Goal: Transaction & Acquisition: Purchase product/service

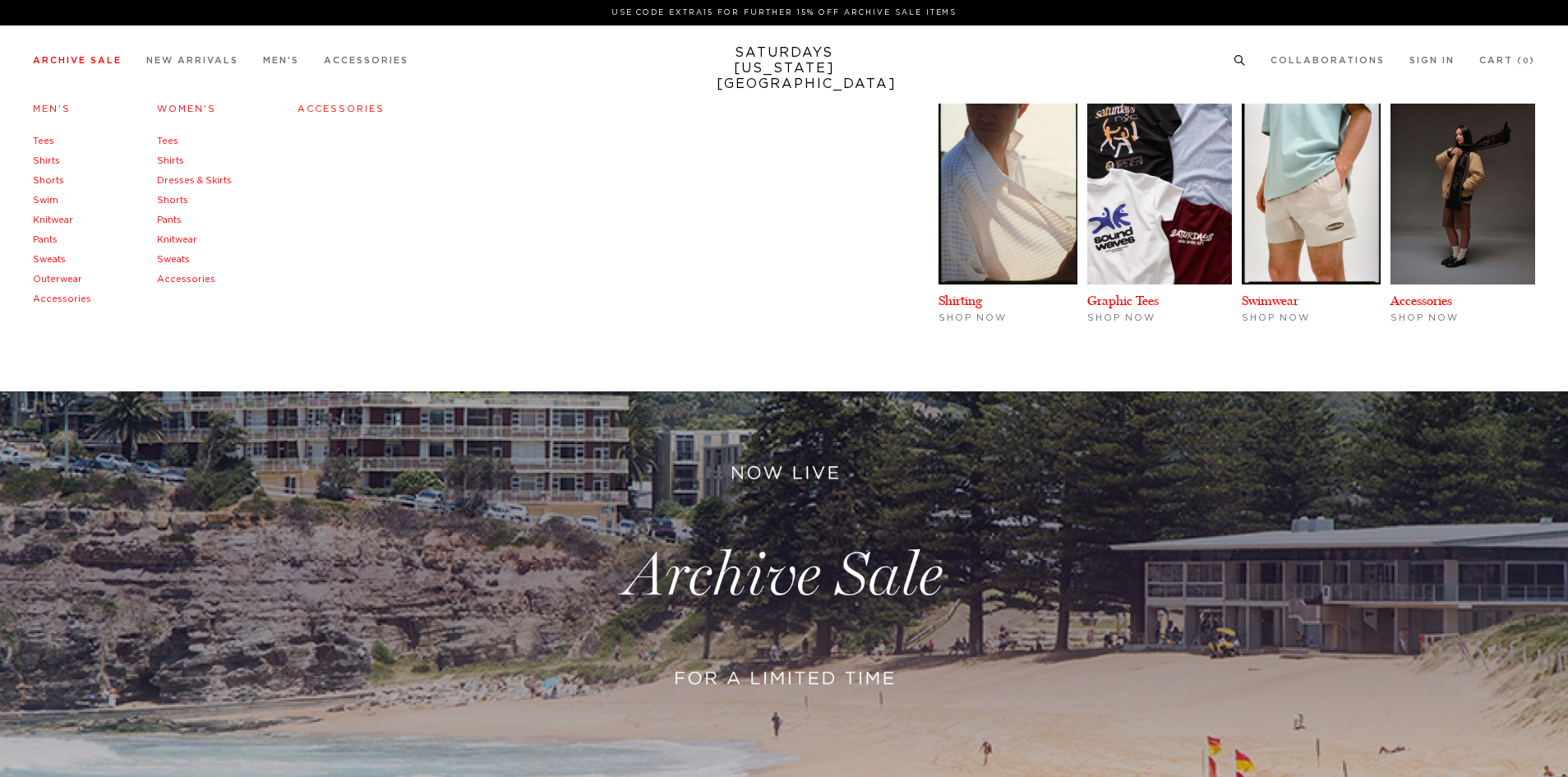
click at [121, 57] on link "Archive Sale" at bounding box center [77, 60] width 88 height 9
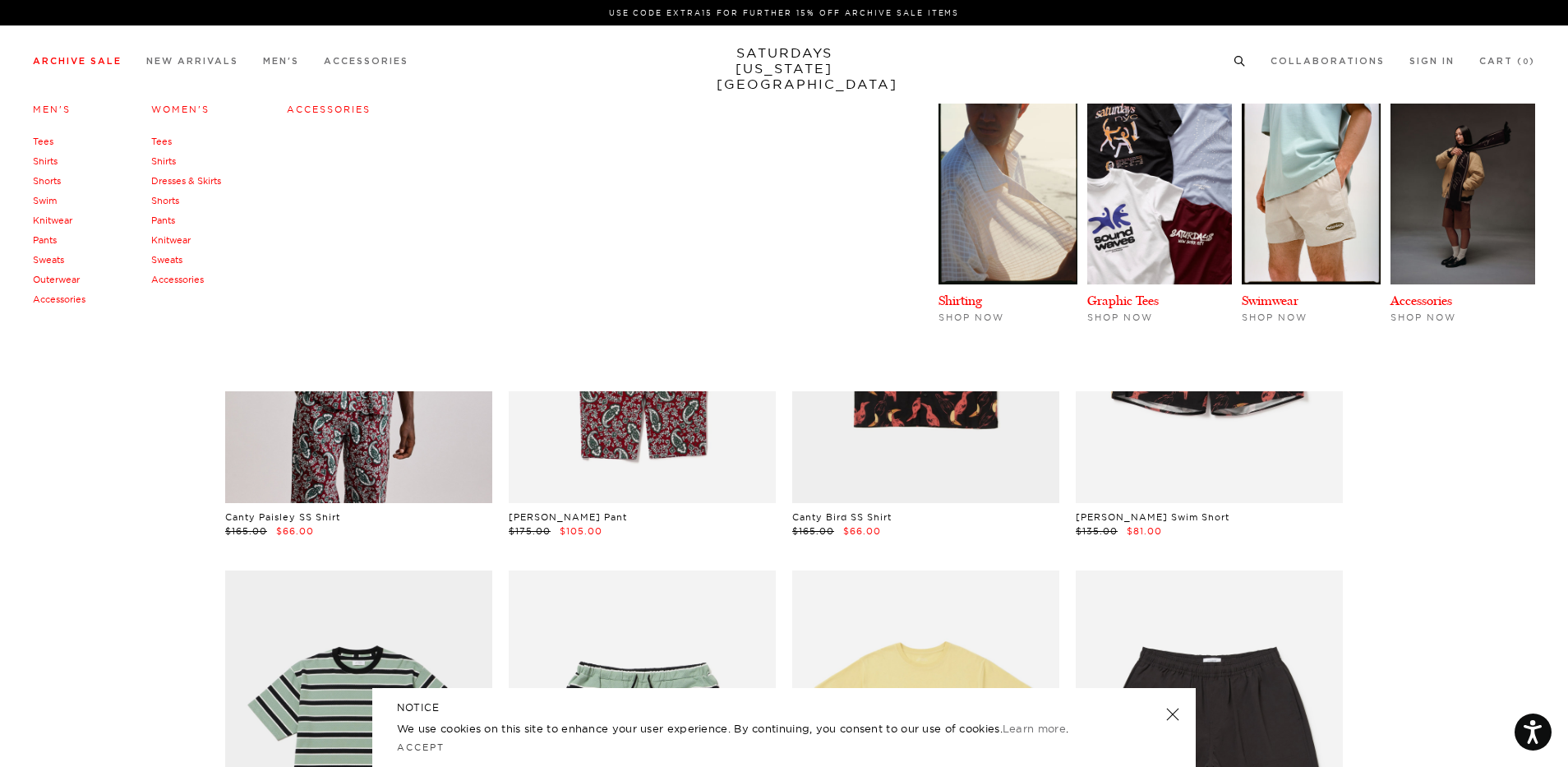
click at [47, 139] on link "Tees" at bounding box center [43, 142] width 20 height 12
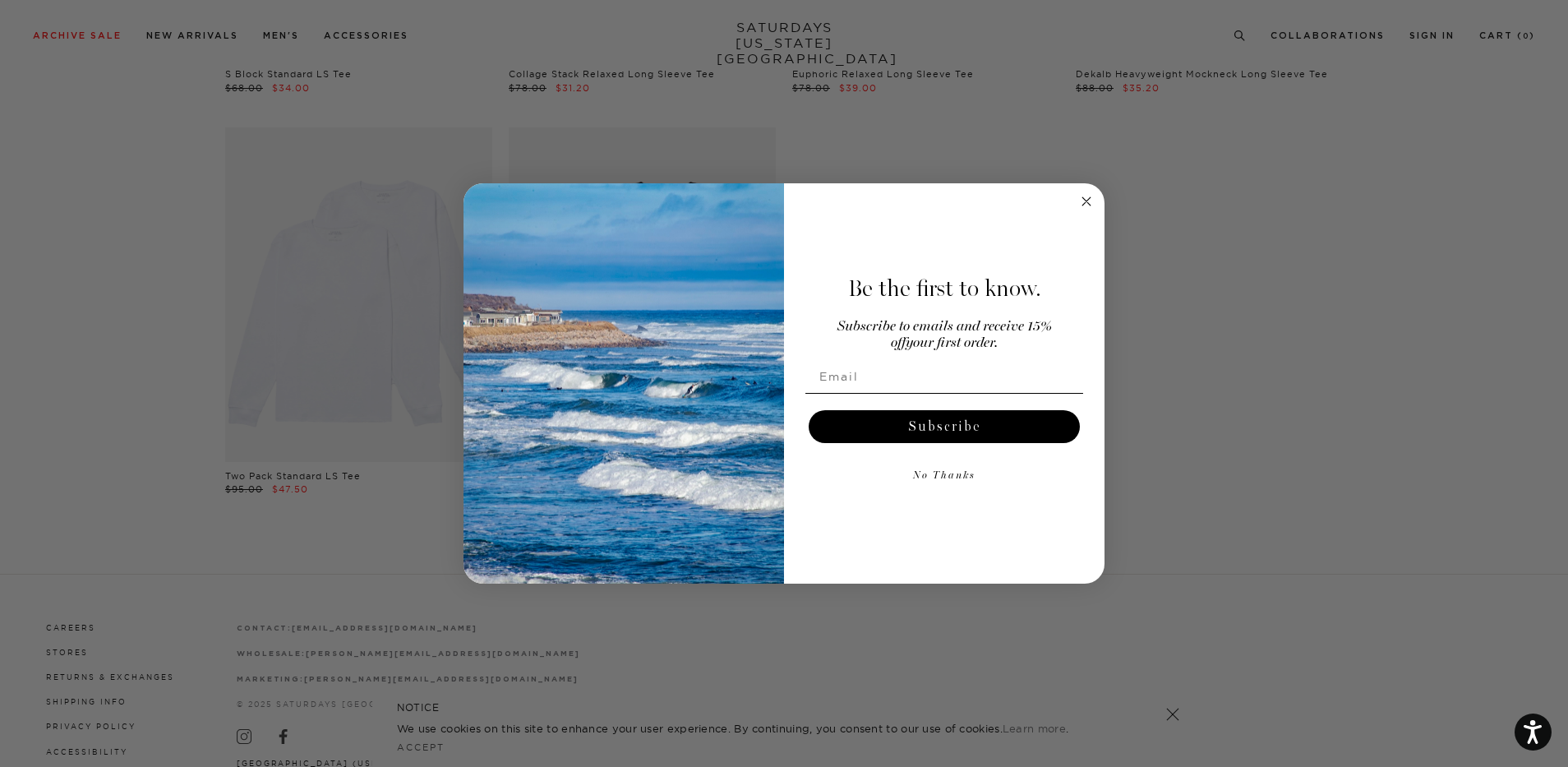
scroll to position [5263, 0]
click at [1077, 196] on icon "Close dialog" at bounding box center [1086, 201] width 20 height 20
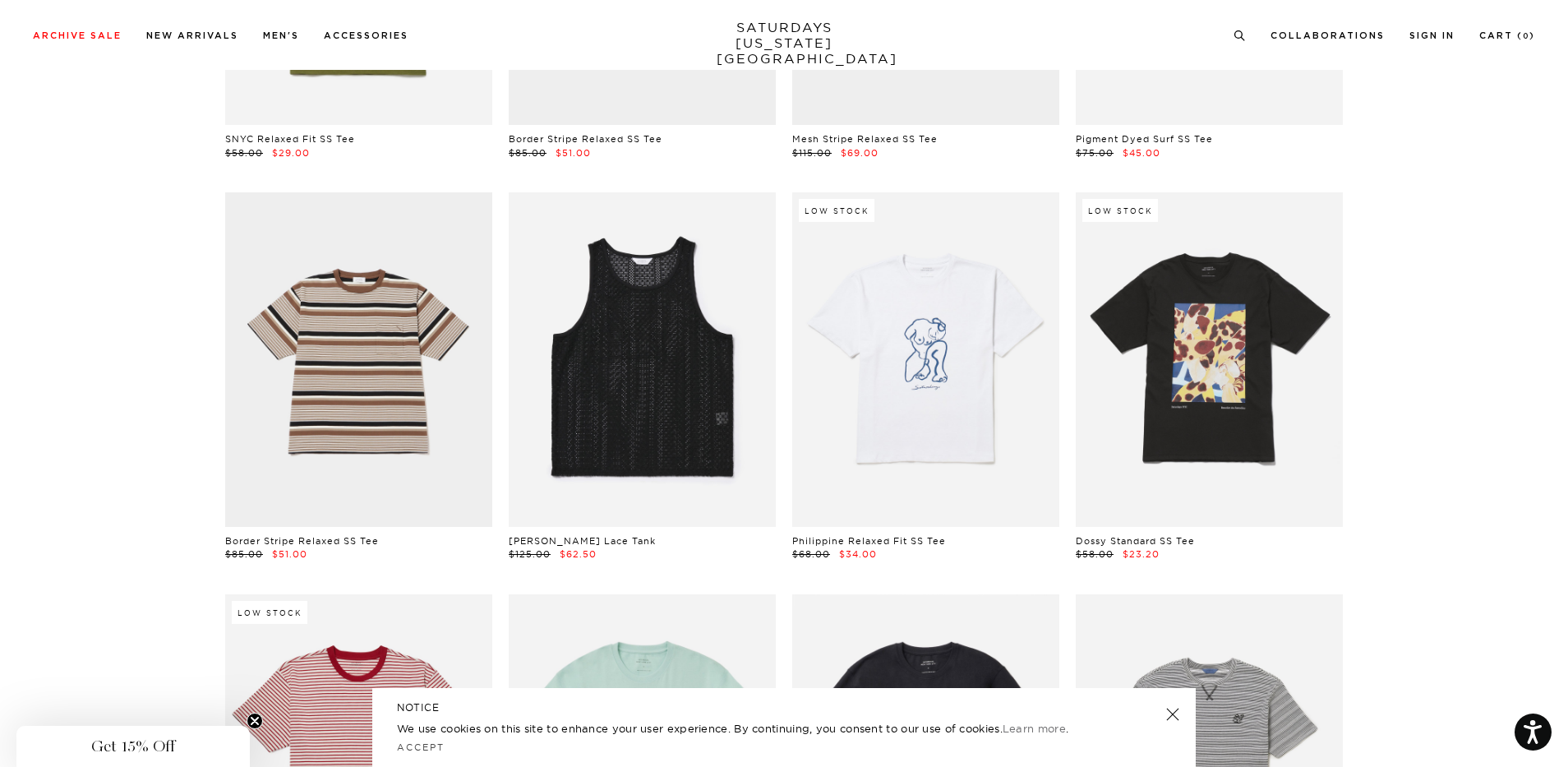
scroll to position [1974, 0]
